Goal: Task Accomplishment & Management: Use online tool/utility

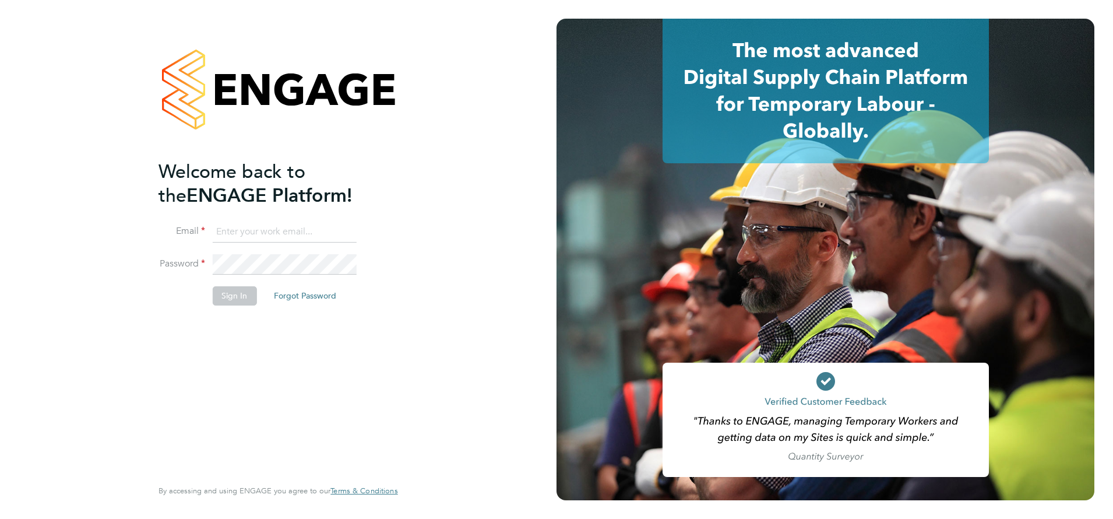
type input "j.belsten@setsquarerecruitment.com"
click at [233, 296] on button "Sign In" at bounding box center [234, 295] width 44 height 19
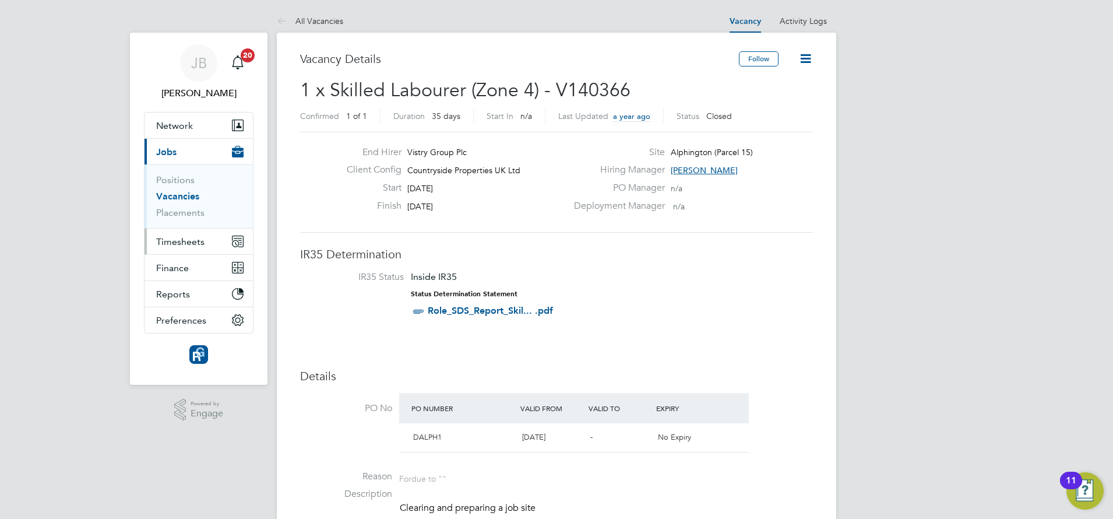
click at [171, 237] on span "Timesheets" at bounding box center [180, 241] width 48 height 11
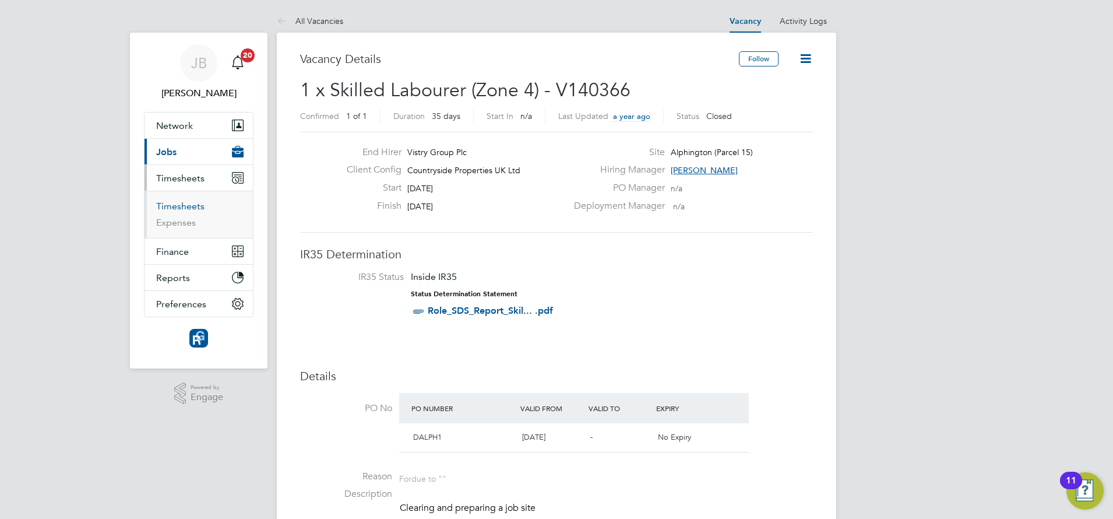
click at [169, 205] on link "Timesheets" at bounding box center [180, 206] width 48 height 11
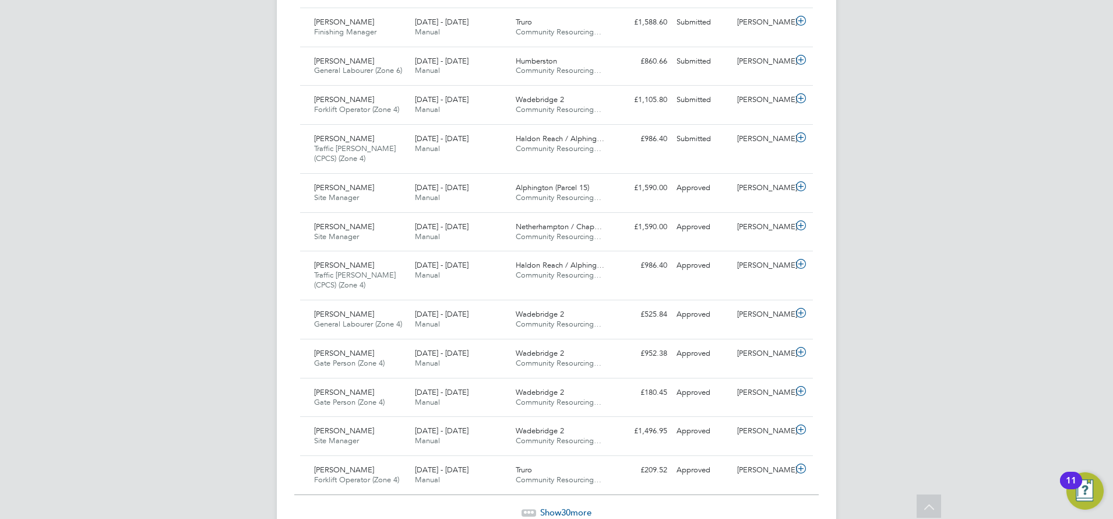
scroll to position [1083, 0]
